Goal: Find specific page/section: Find specific page/section

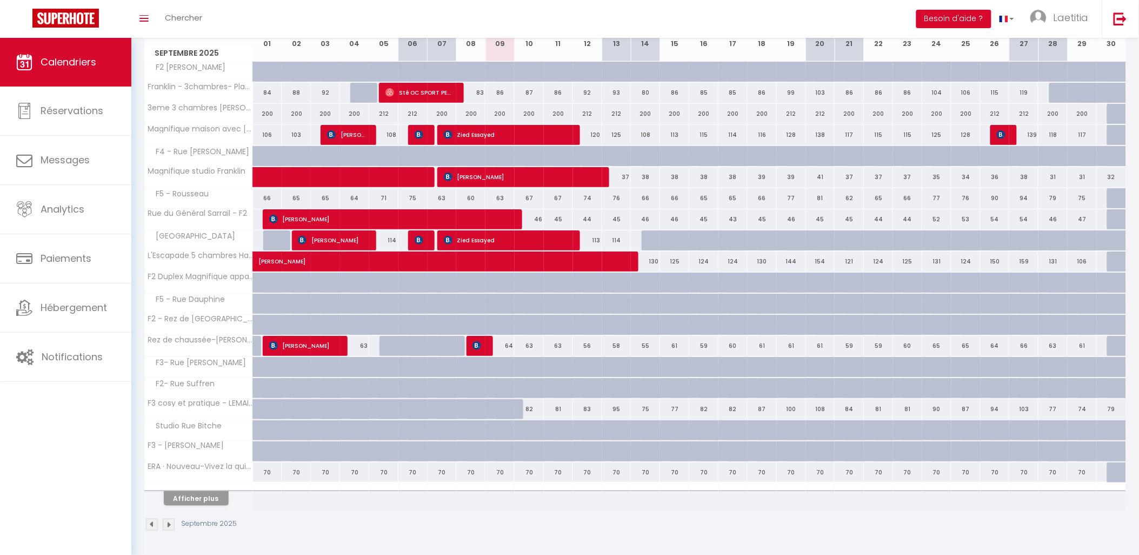
scroll to position [164, 0]
click at [215, 504] on button "Afficher plus" at bounding box center [196, 498] width 65 height 15
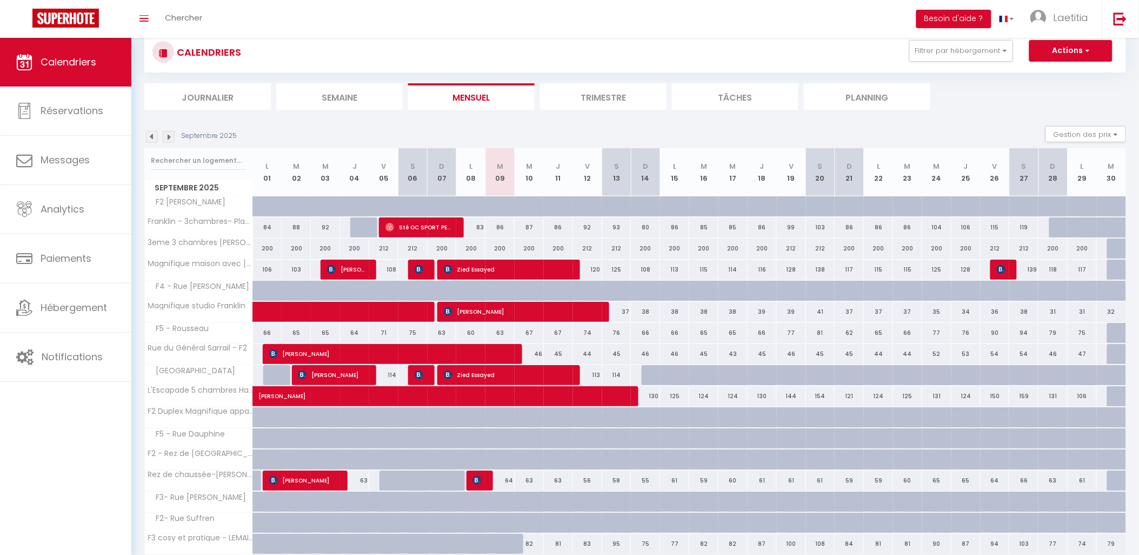
scroll to position [0, 0]
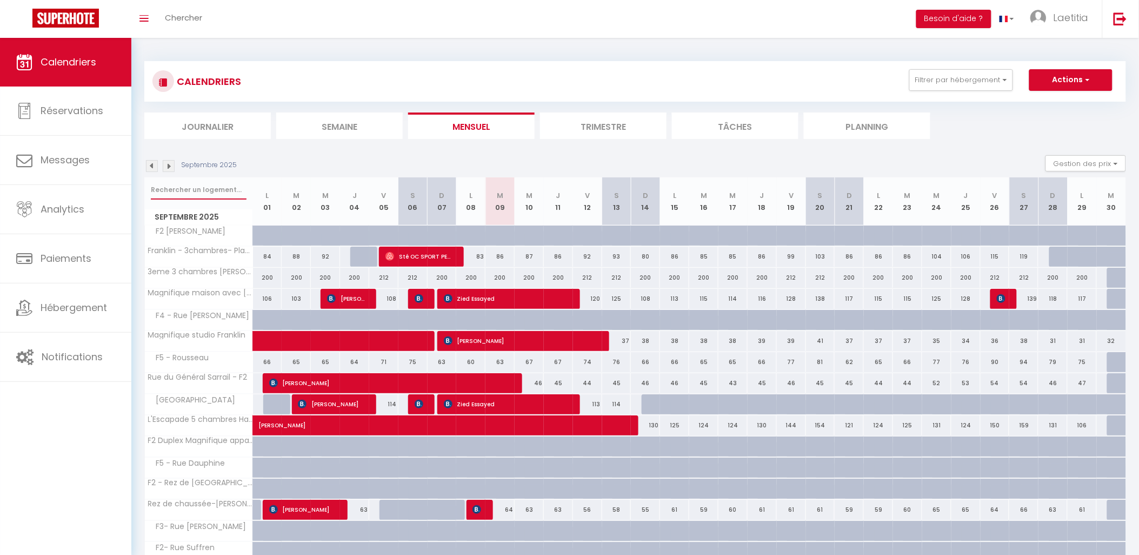
click at [172, 193] on input "text" at bounding box center [199, 189] width 96 height 19
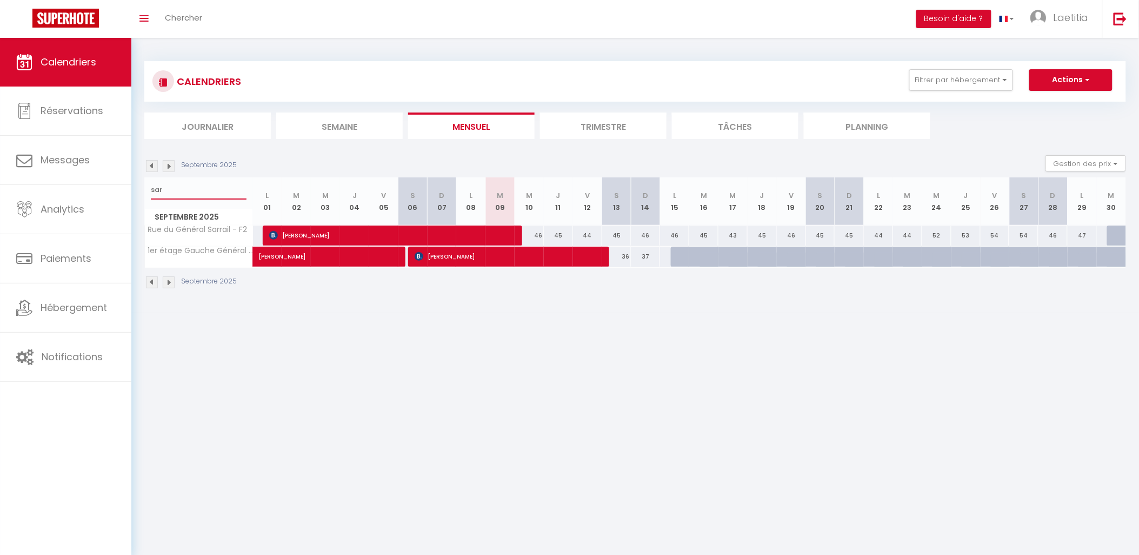
type input "sar"
drag, startPoint x: 169, startPoint y: 187, endPoint x: 143, endPoint y: 186, distance: 26.0
click at [143, 186] on div "CALENDRIERS Filtrer par hébergement Actif 3eme 3 chambres [PERSON_NAME] - 3cham…" at bounding box center [635, 175] width 1008 height 275
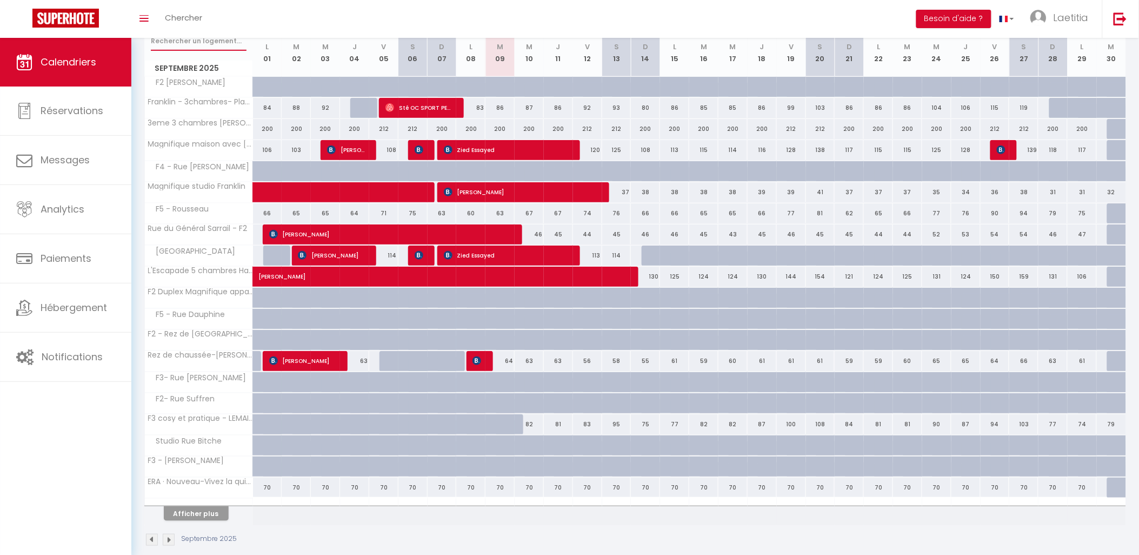
scroll to position [164, 0]
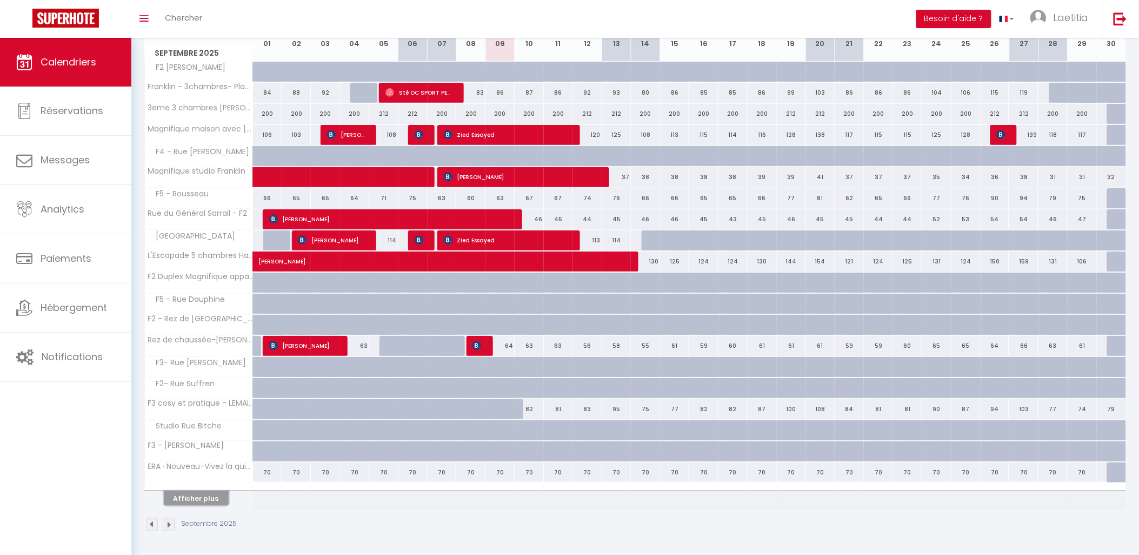
click at [203, 498] on button "Afficher plus" at bounding box center [196, 498] width 65 height 15
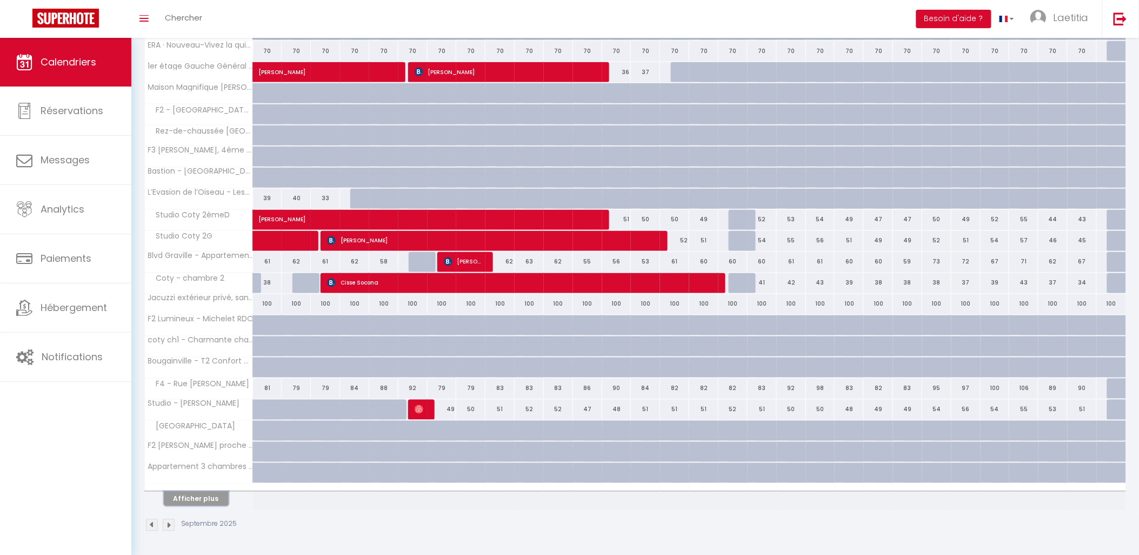
scroll to position [587, 0]
click at [187, 496] on button "Afficher plus" at bounding box center [196, 498] width 65 height 15
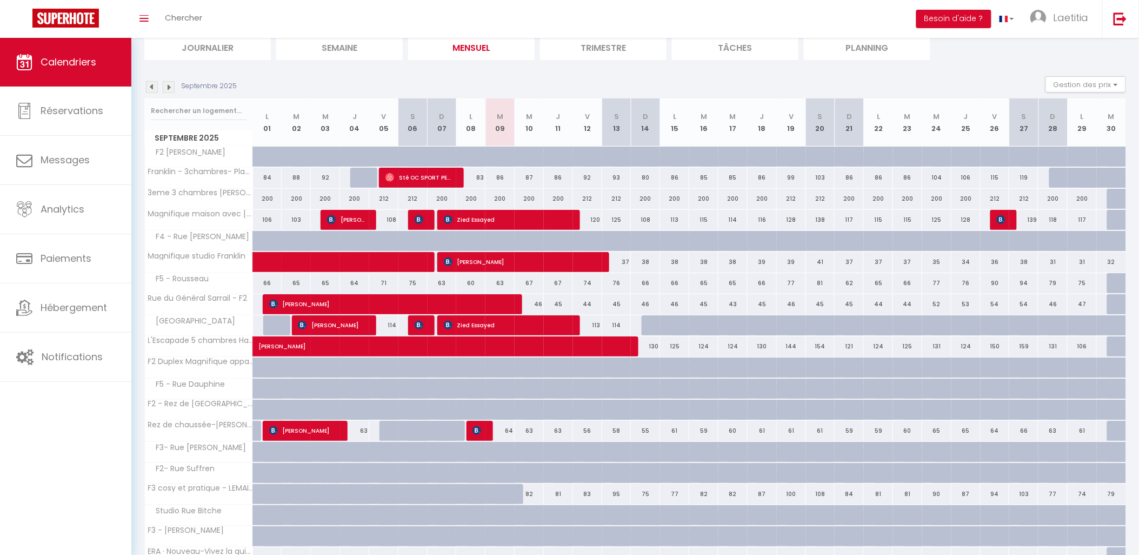
scroll to position [0, 0]
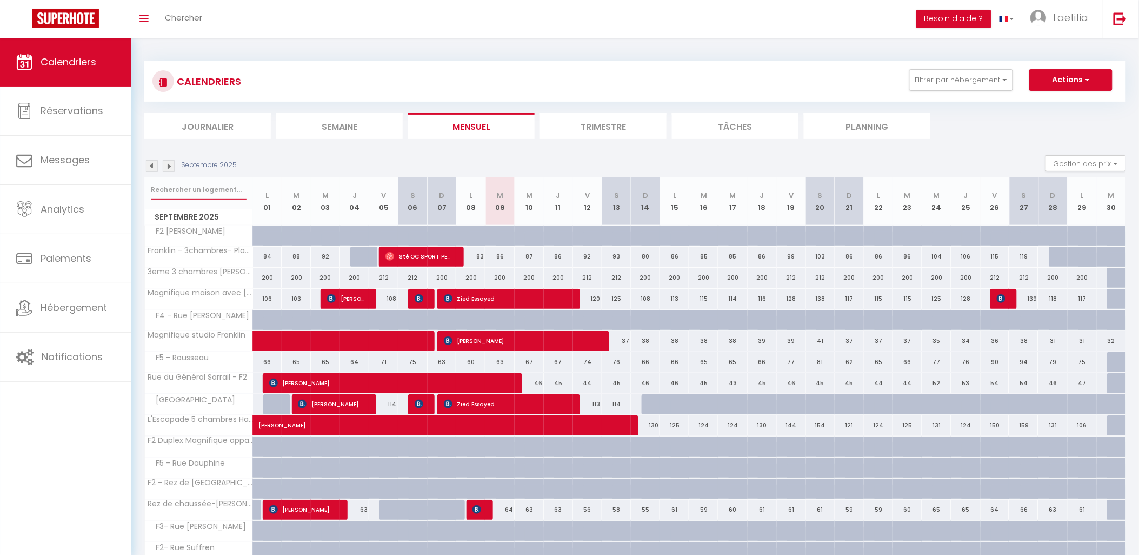
click at [191, 189] on input "text" at bounding box center [199, 189] width 96 height 19
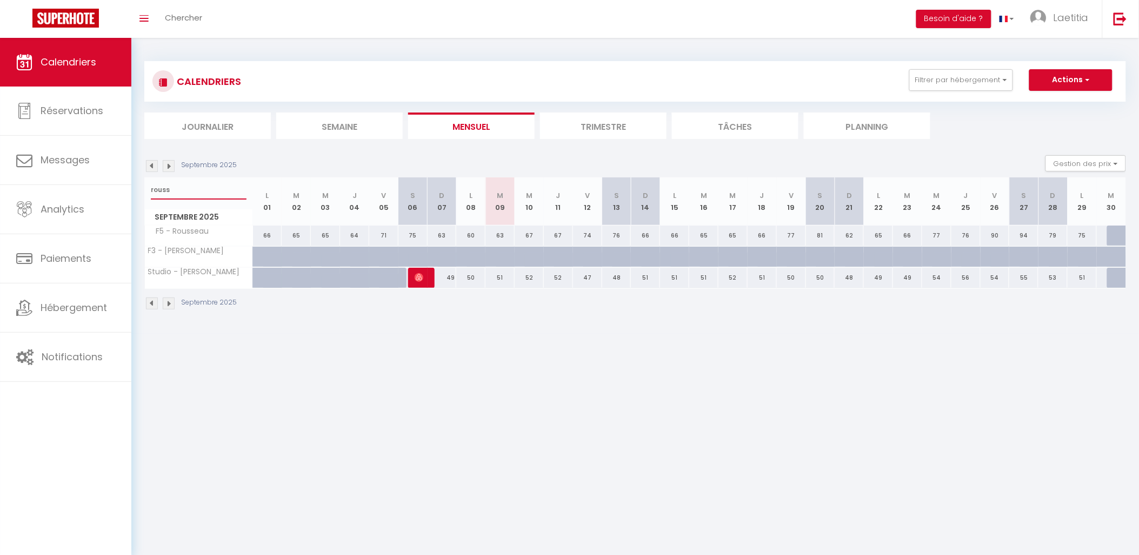
type input "rouss"
